Goal: Task Accomplishment & Management: Manage account settings

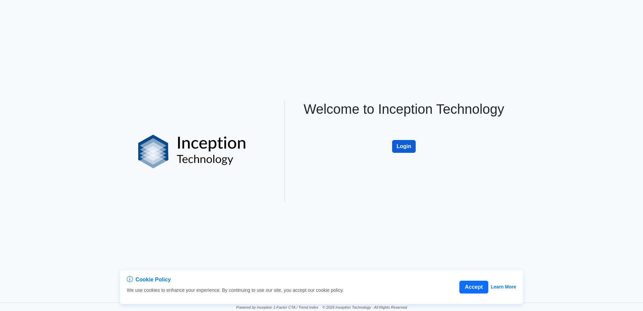
click at [400, 140] on button "Login" at bounding box center [404, 146] width 24 height 13
